Goal: Task Accomplishment & Management: Use online tool/utility

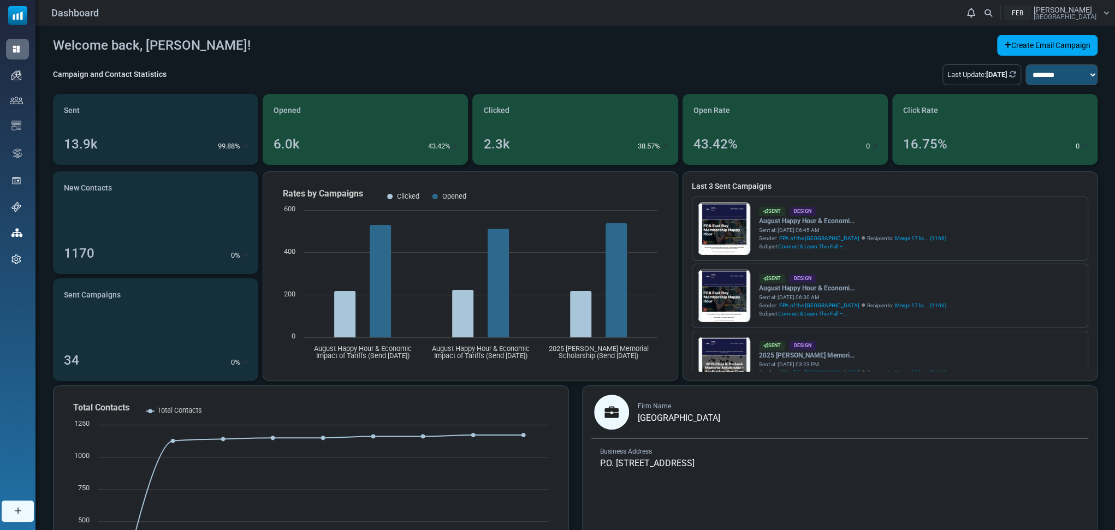
click at [1079, 9] on span "Adam Duran" at bounding box center [1063, 10] width 58 height 8
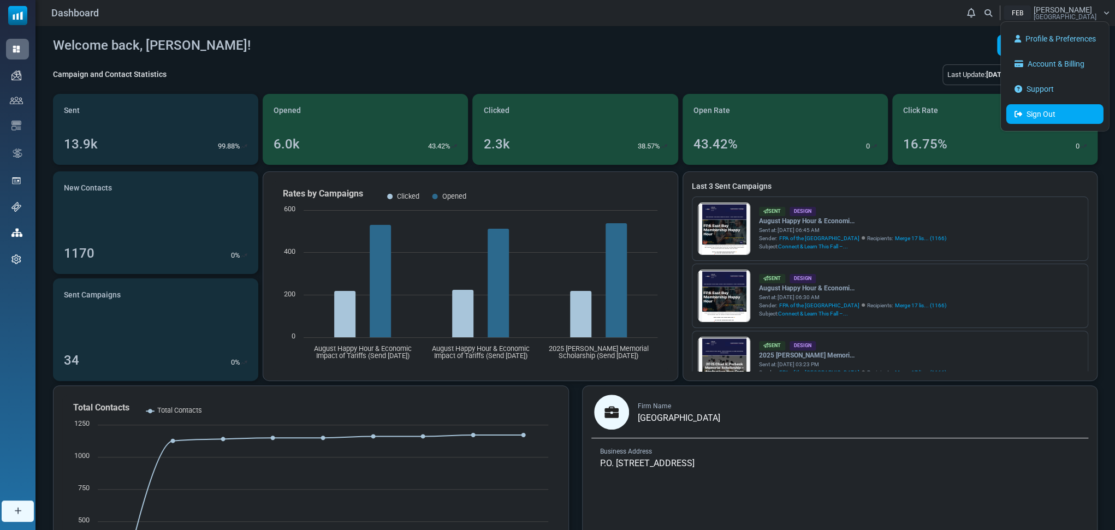
click at [1031, 114] on link "Sign Out" at bounding box center [1055, 114] width 97 height 20
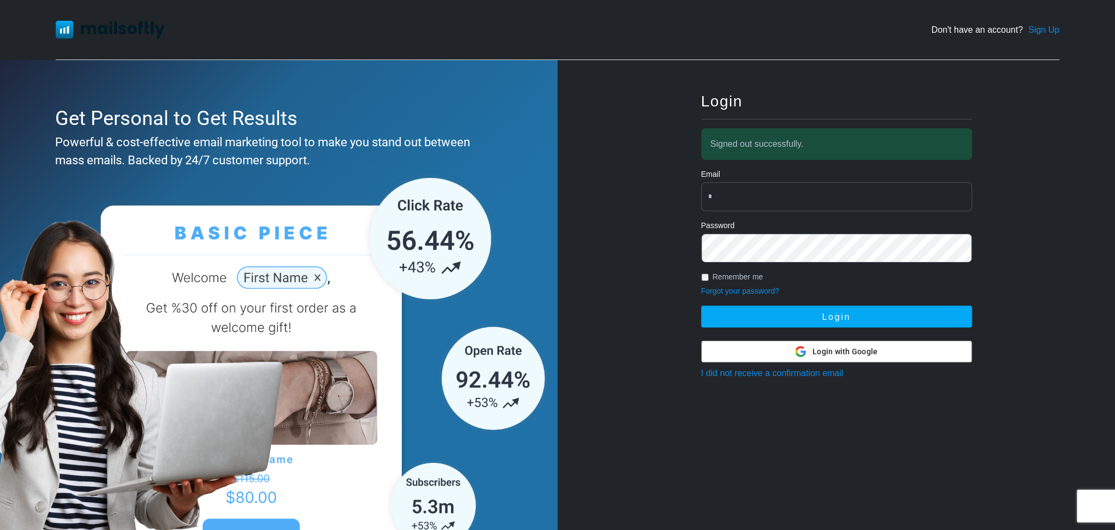
type input "**********"
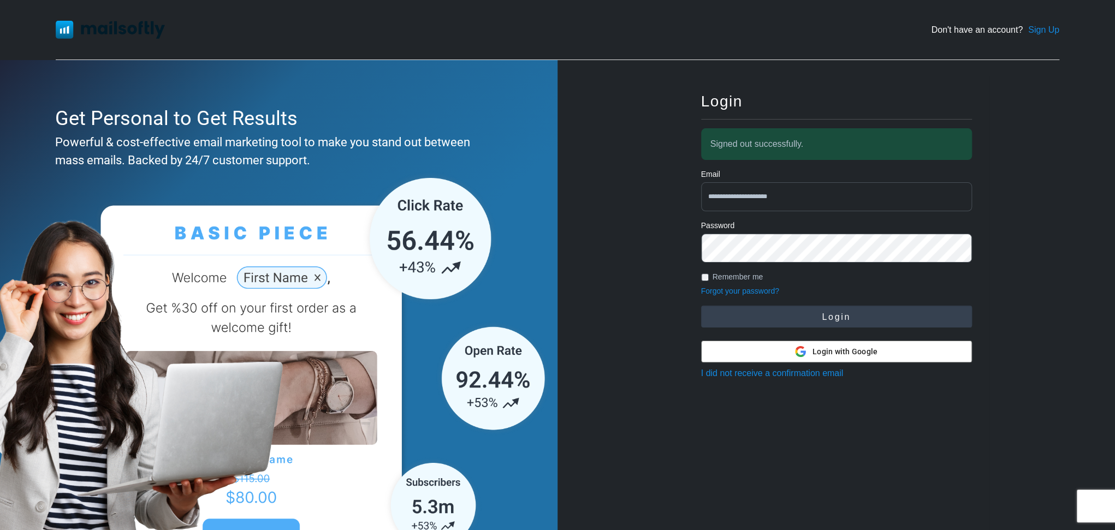
click at [832, 320] on button "Login" at bounding box center [836, 317] width 271 height 22
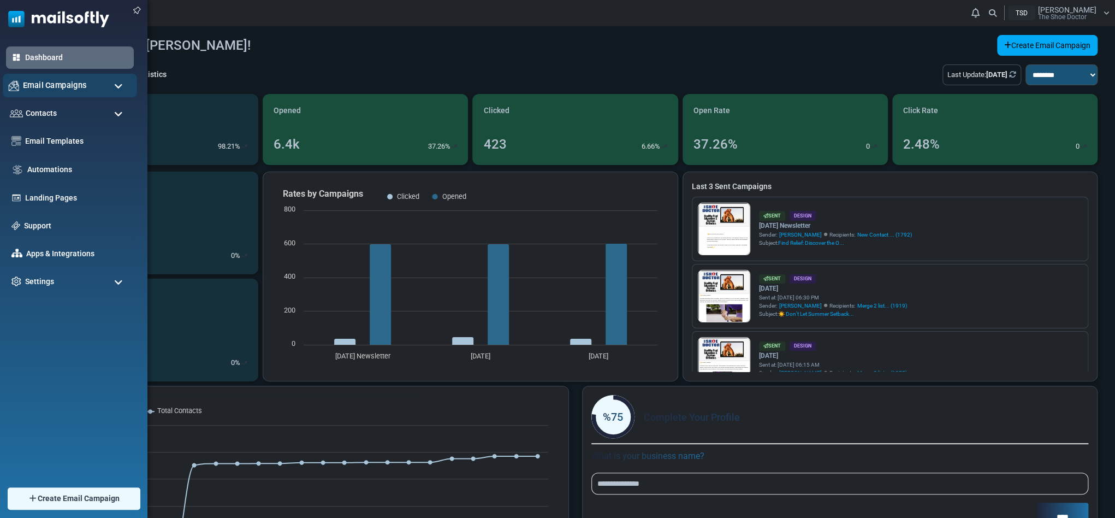
click at [55, 81] on span "Email Campaigns" at bounding box center [55, 85] width 64 height 12
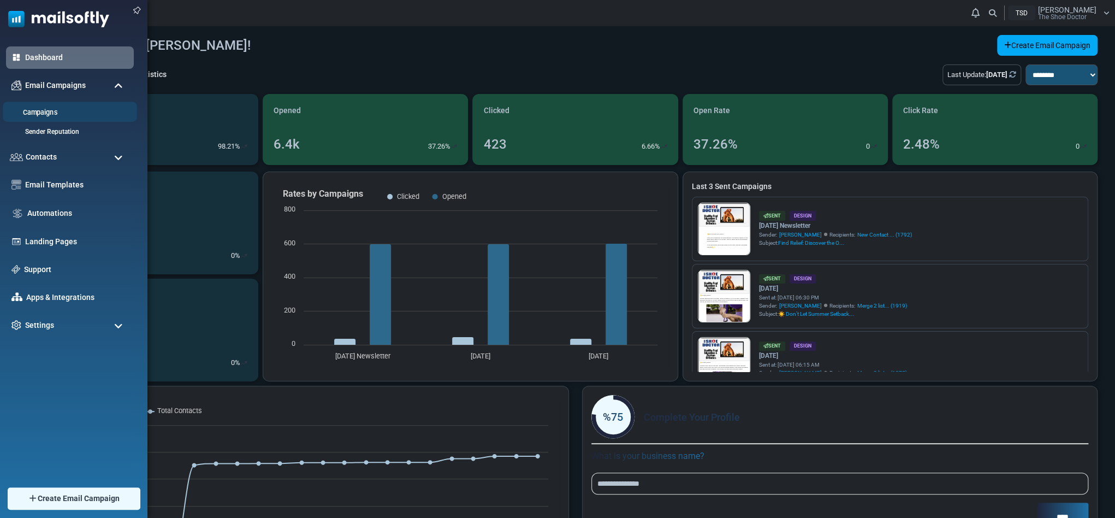
click at [44, 111] on link "Campaigns" at bounding box center [68, 113] width 131 height 10
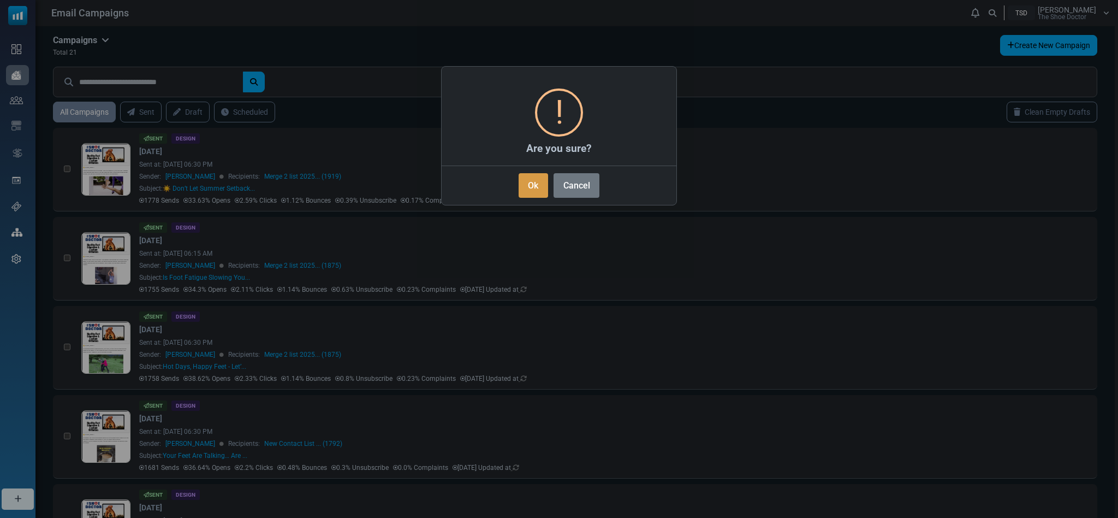
click at [535, 186] on button "Ok" at bounding box center [533, 185] width 29 height 25
